Goal: Information Seeking & Learning: Learn about a topic

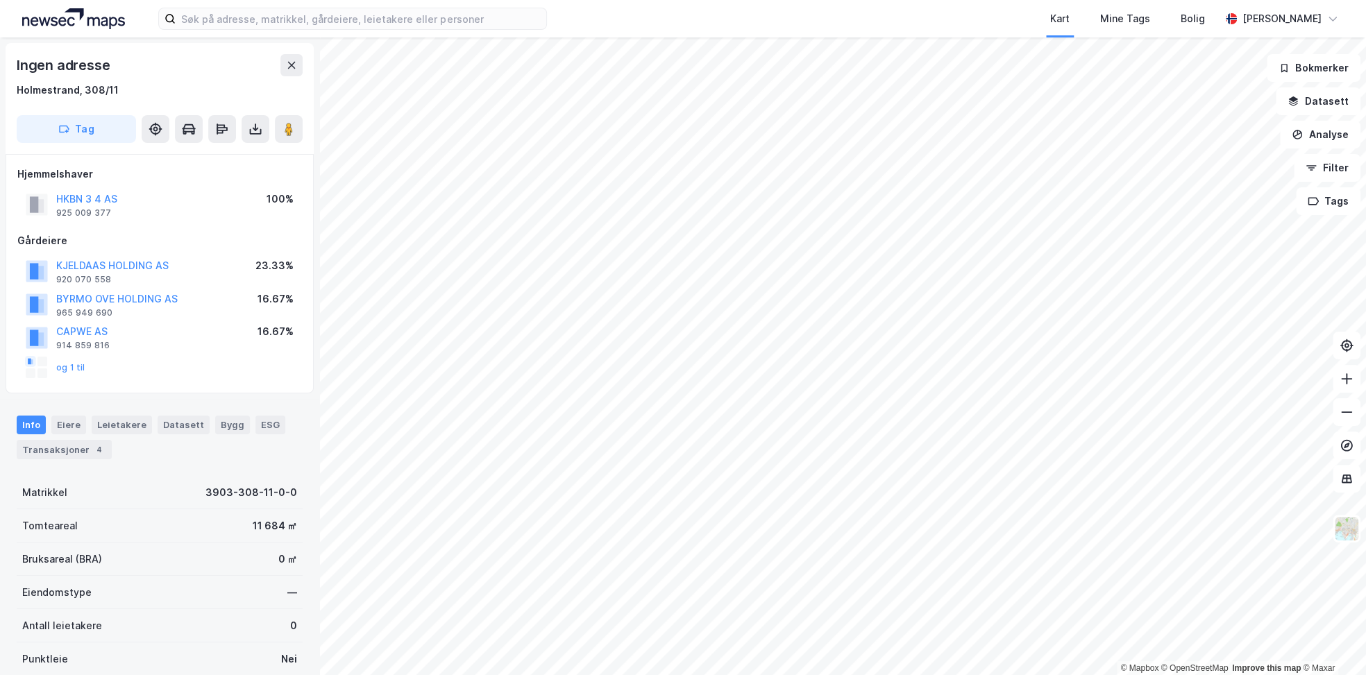
click at [791, 675] on html "Kart Mine Tags [PERSON_NAME] Dæhlie © Mapbox © OpenStreetMap Improve this map ©…" at bounding box center [683, 337] width 1366 height 675
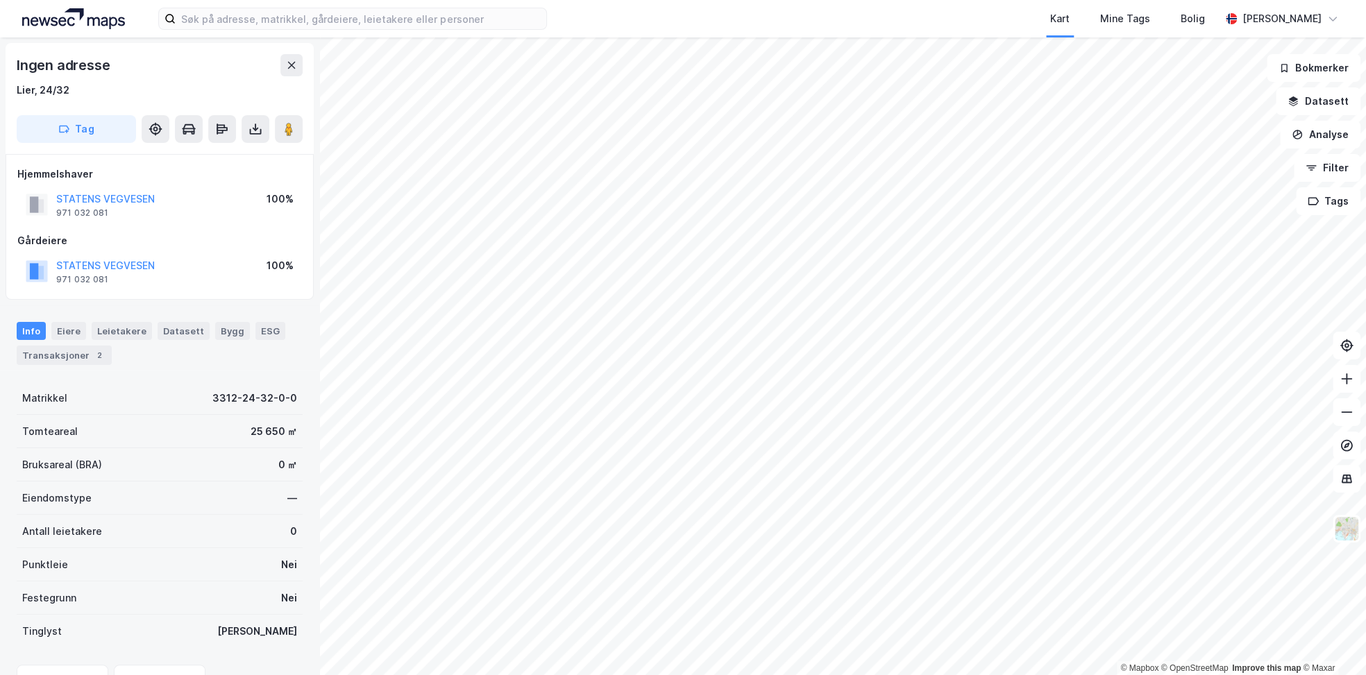
click at [602, 675] on html "Kart Mine Tags [PERSON_NAME] Dæhlie © Mapbox © OpenStreetMap Improve this map ©…" at bounding box center [683, 337] width 1366 height 675
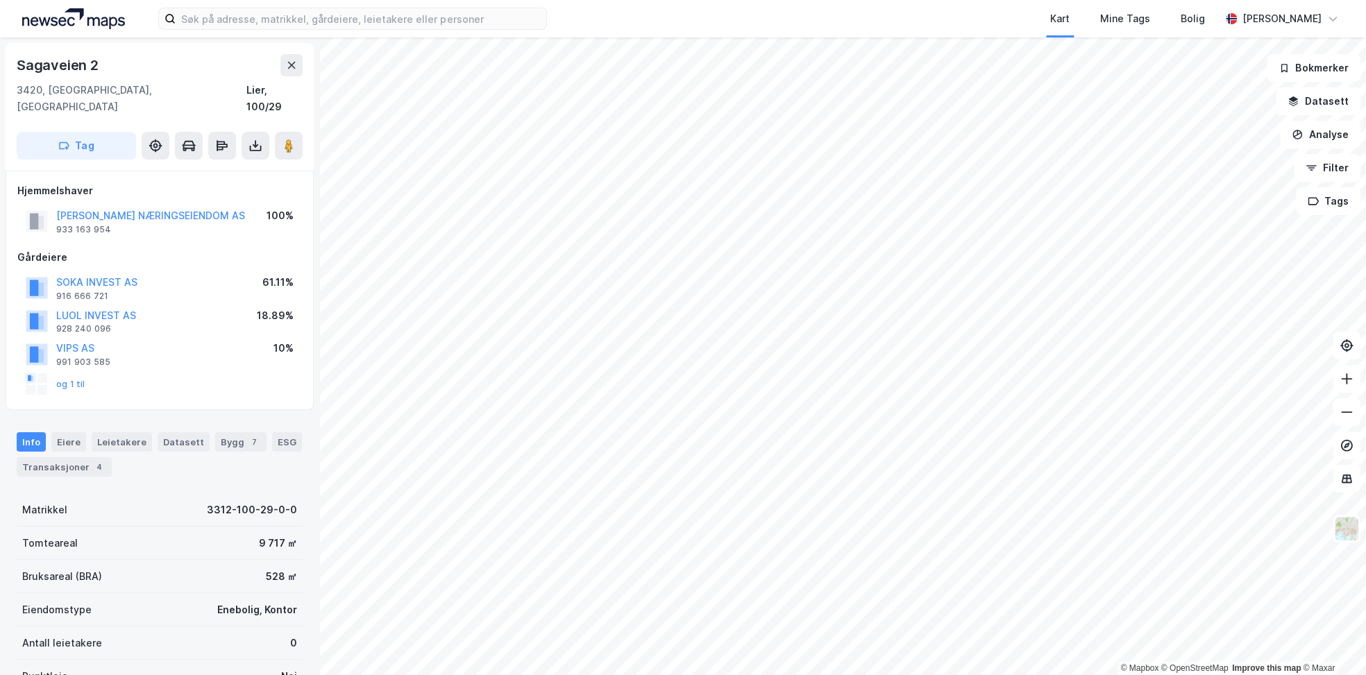
click at [292, 139] on image at bounding box center [289, 146] width 8 height 14
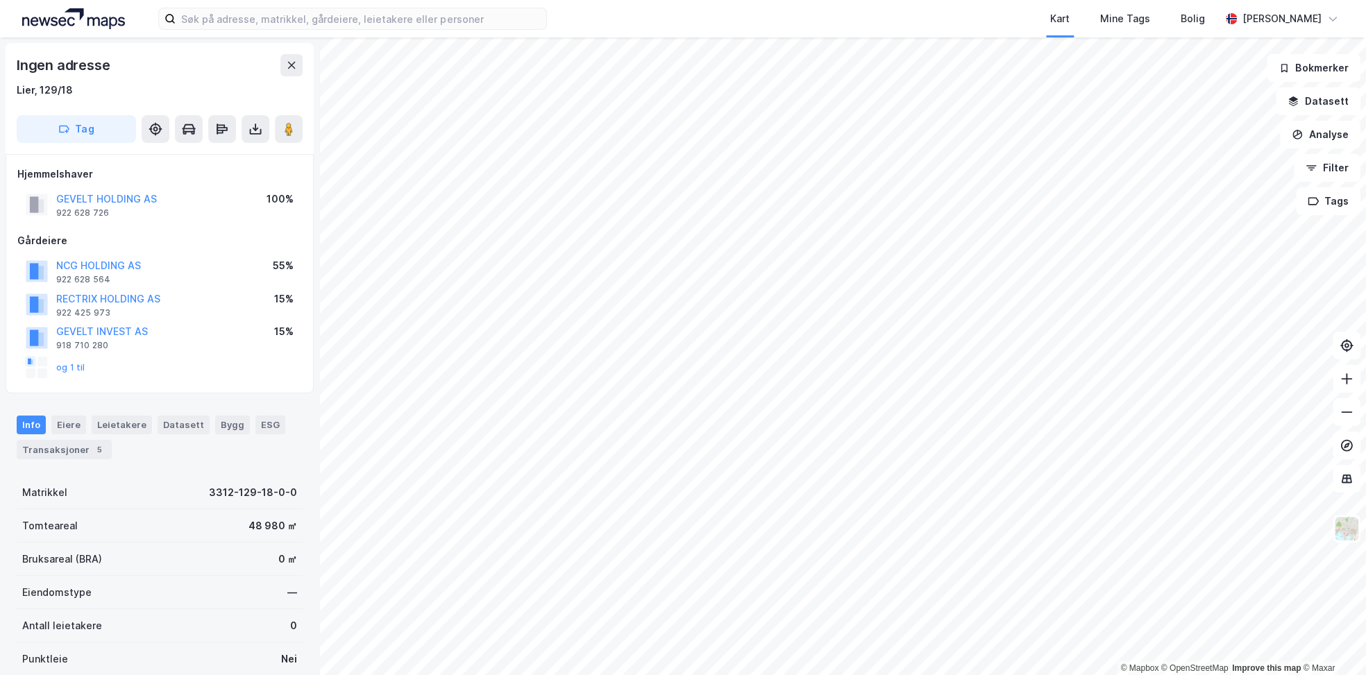
click at [558, 675] on html "Kart Mine Tags [PERSON_NAME] Dæhlie © Mapbox © OpenStreetMap Improve this map ©…" at bounding box center [683, 337] width 1366 height 675
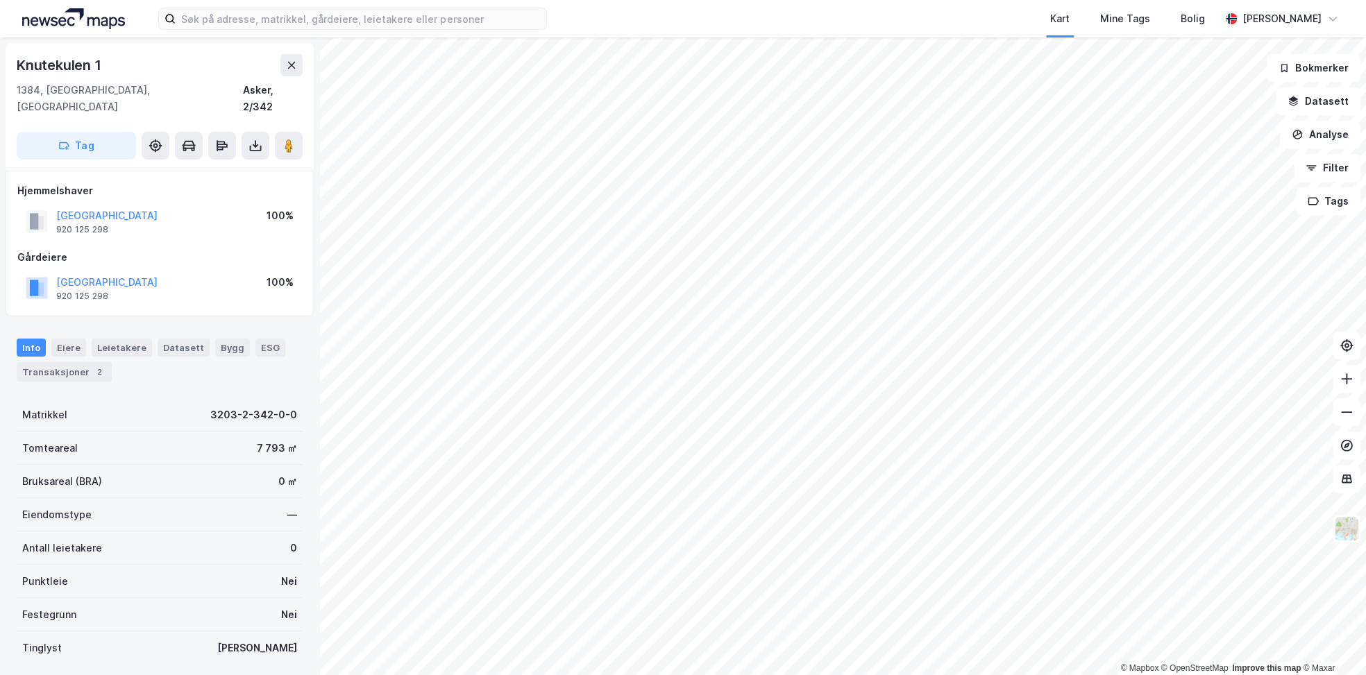
click at [1307, 158] on div "© Mapbox © OpenStreetMap Improve this map © [PERSON_NAME] 1 1384, Asker, [GEOGR…" at bounding box center [683, 356] width 1366 height 638
